Goal: Information Seeking & Learning: Learn about a topic

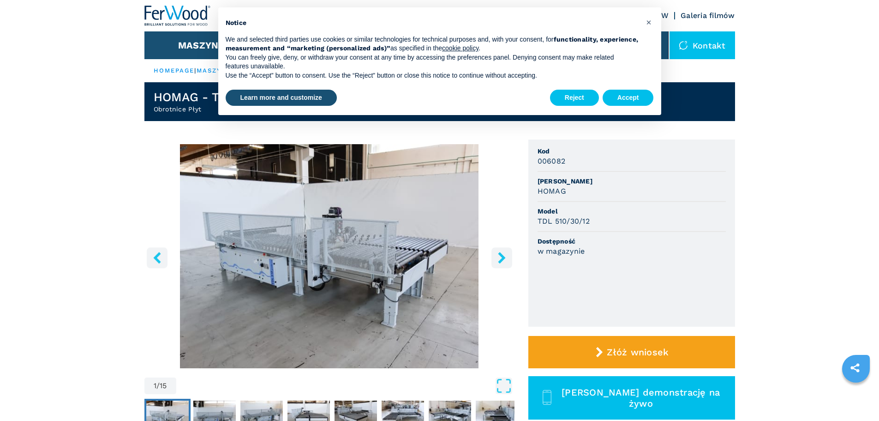
click at [444, 263] on img "Go to Slide 1" at bounding box center [329, 256] width 370 height 224
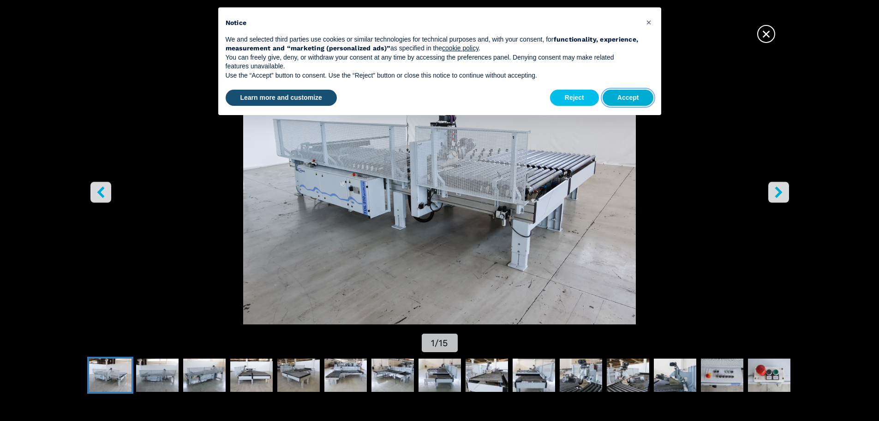
click at [630, 97] on button "Accept" at bounding box center [628, 98] width 51 height 17
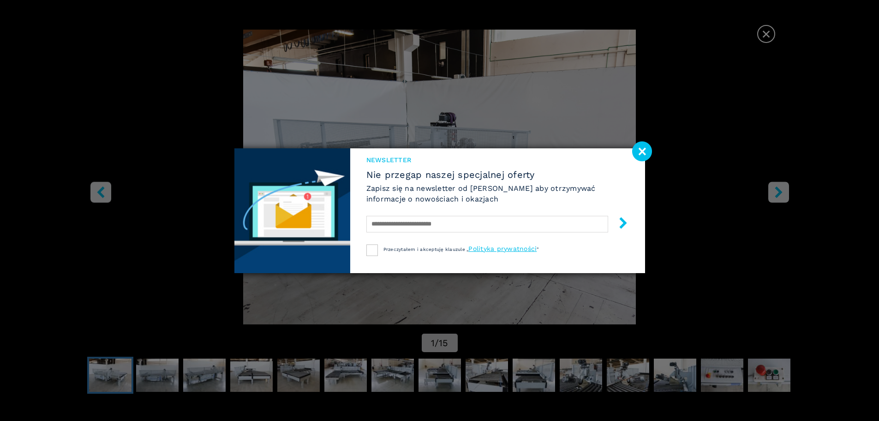
click at [642, 152] on image at bounding box center [642, 151] width 20 height 20
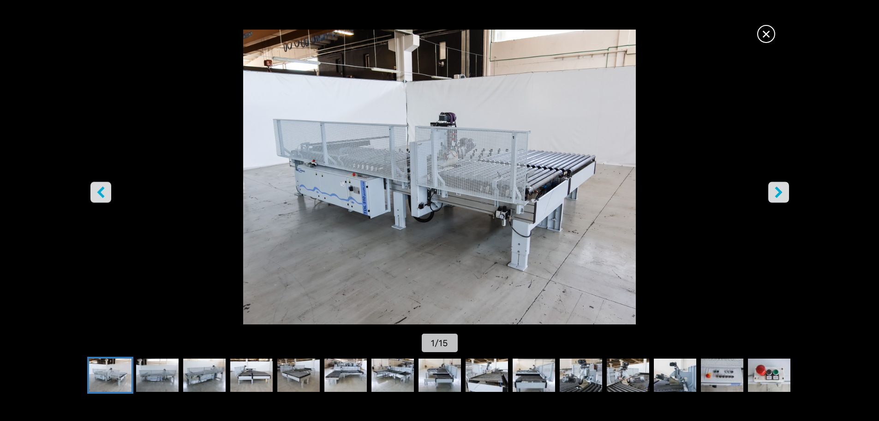
click at [779, 194] on icon "right-button" at bounding box center [778, 192] width 7 height 12
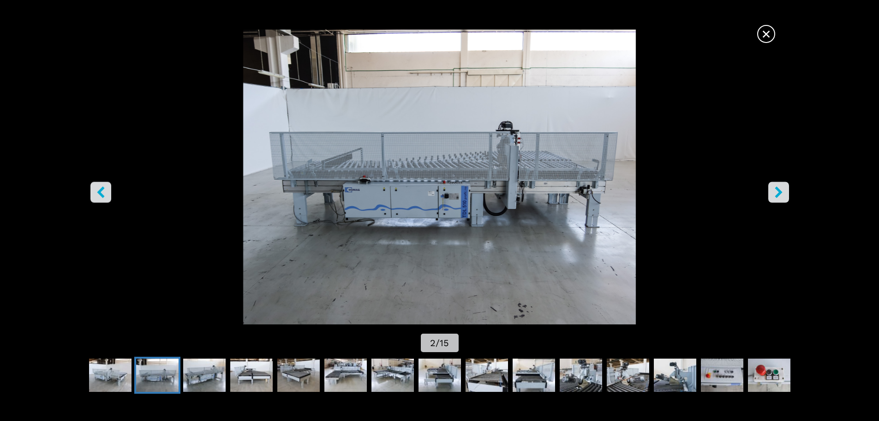
click at [774, 190] on icon "right-button" at bounding box center [779, 192] width 12 height 12
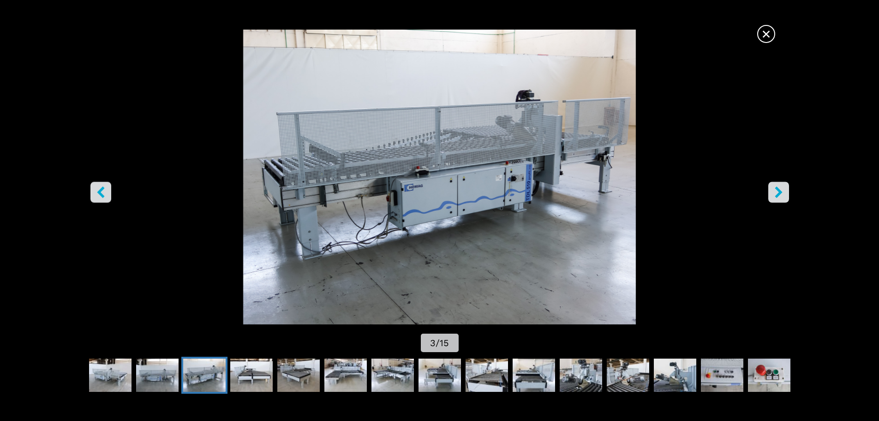
click at [771, 190] on button "right-button" at bounding box center [779, 191] width 21 height 21
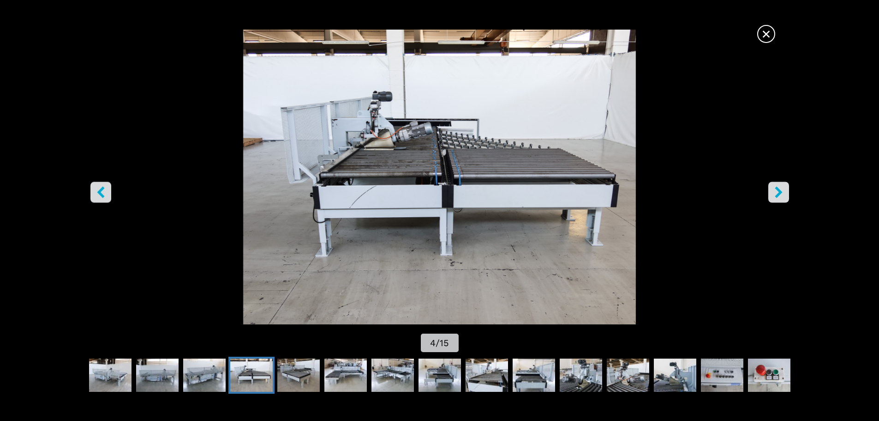
click at [774, 193] on icon "right-button" at bounding box center [779, 192] width 12 height 12
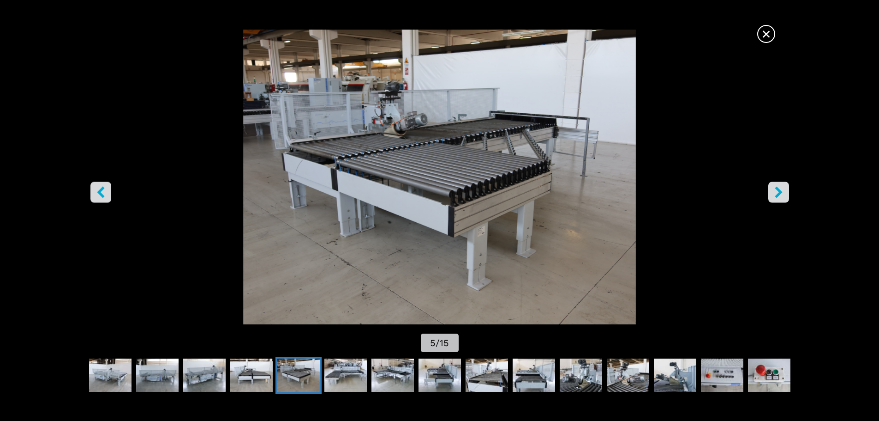
click at [781, 191] on icon "right-button" at bounding box center [778, 192] width 7 height 12
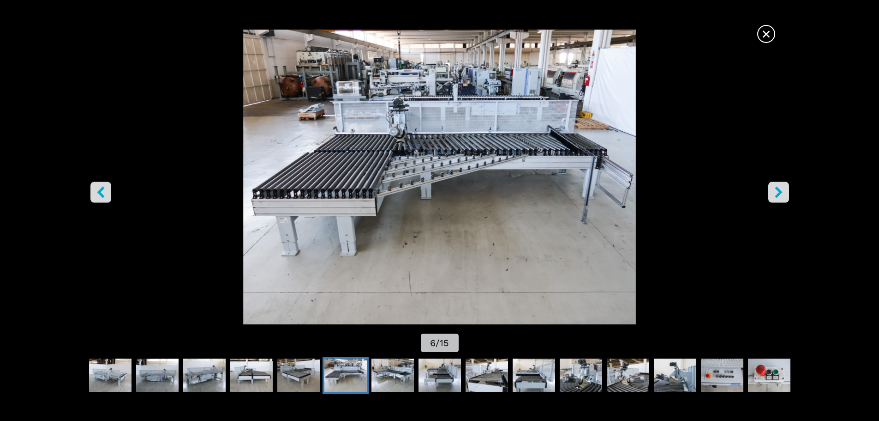
click at [778, 186] on button "right-button" at bounding box center [779, 191] width 21 height 21
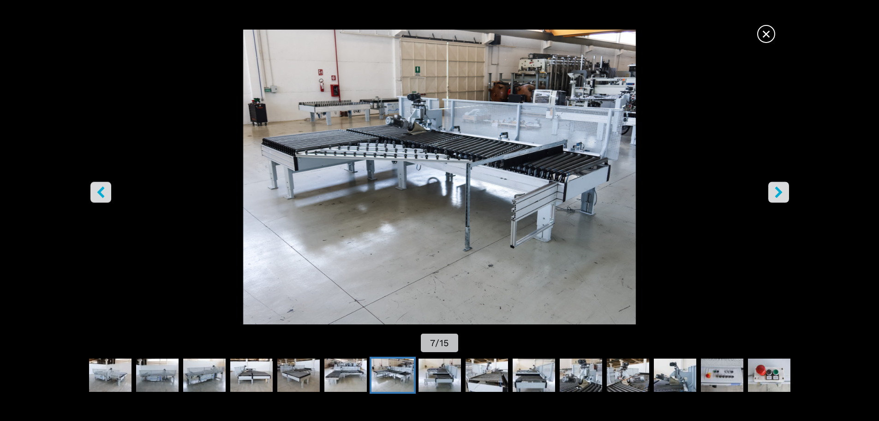
click at [778, 186] on icon "right-button" at bounding box center [779, 192] width 12 height 12
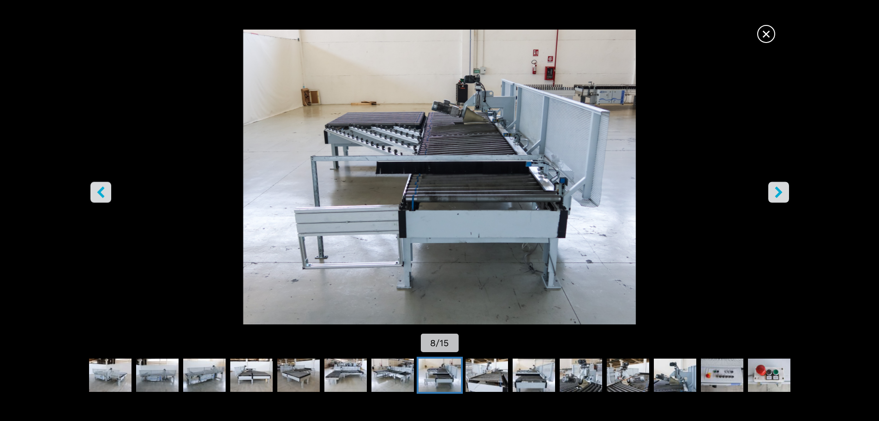
click at [778, 186] on icon "right-button" at bounding box center [779, 192] width 12 height 12
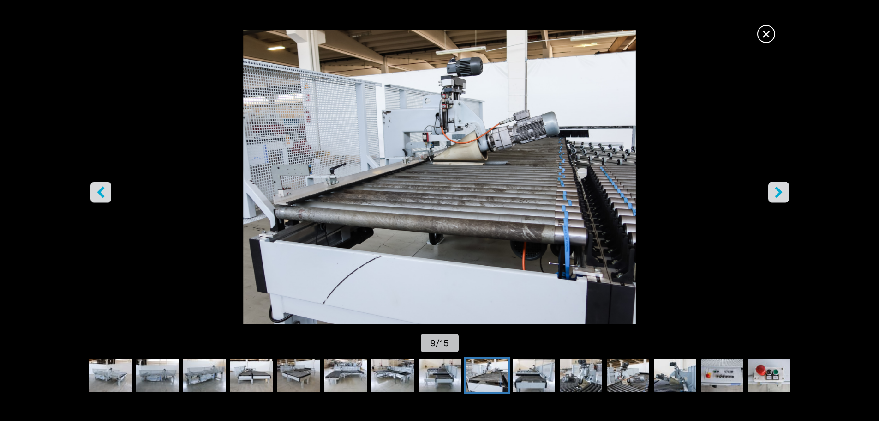
click at [778, 186] on icon "right-button" at bounding box center [779, 192] width 12 height 12
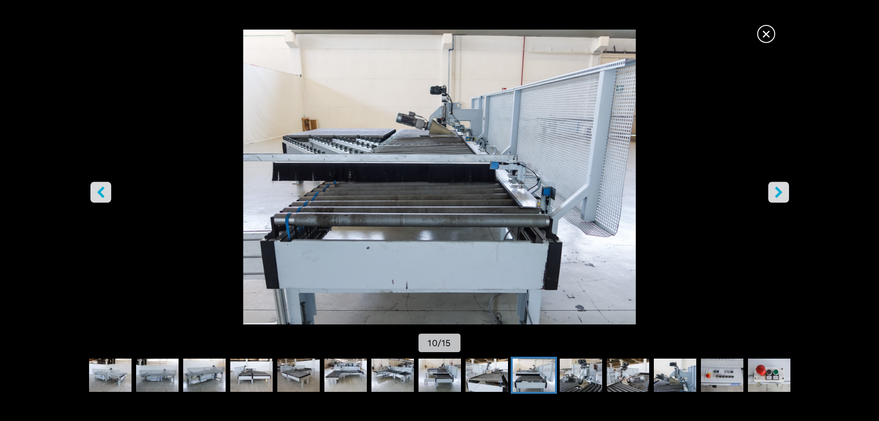
click at [778, 186] on button "right-button" at bounding box center [779, 191] width 21 height 21
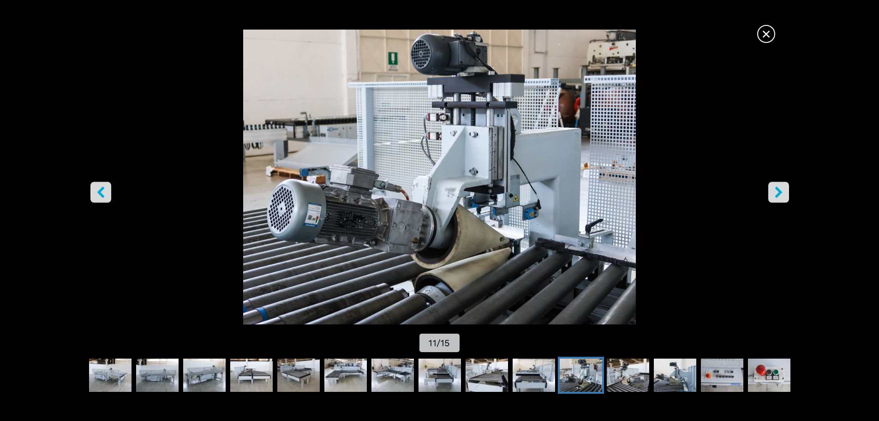
click at [778, 186] on button "right-button" at bounding box center [779, 191] width 21 height 21
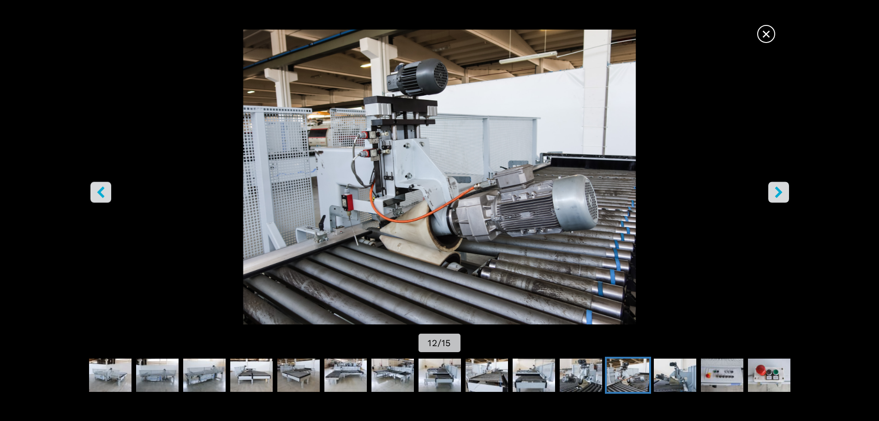
click at [770, 30] on span "×" at bounding box center [766, 32] width 16 height 16
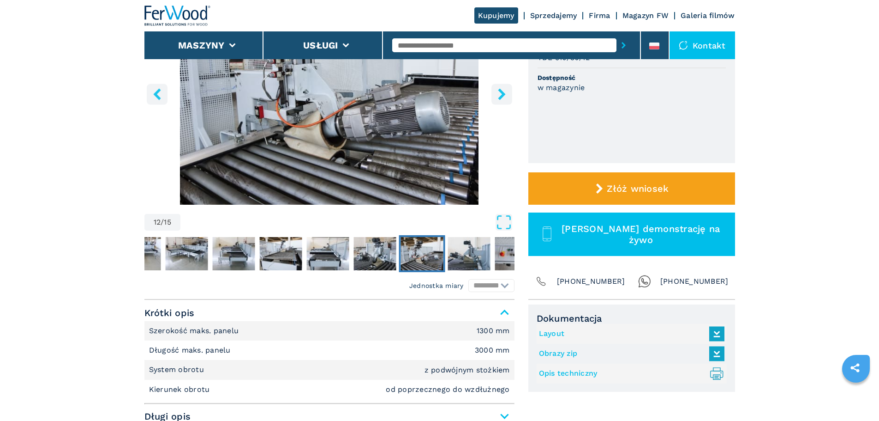
scroll to position [185, 0]
